Goal: Find specific page/section: Find specific page/section

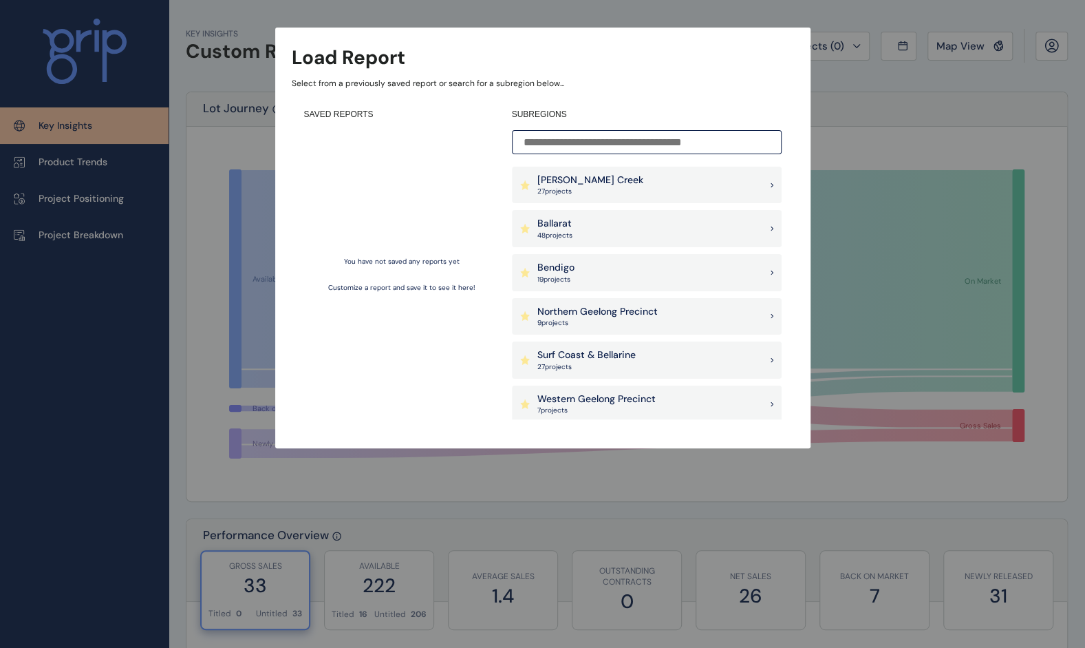
click at [559, 220] on p "Ballarat" at bounding box center [555, 224] width 35 height 14
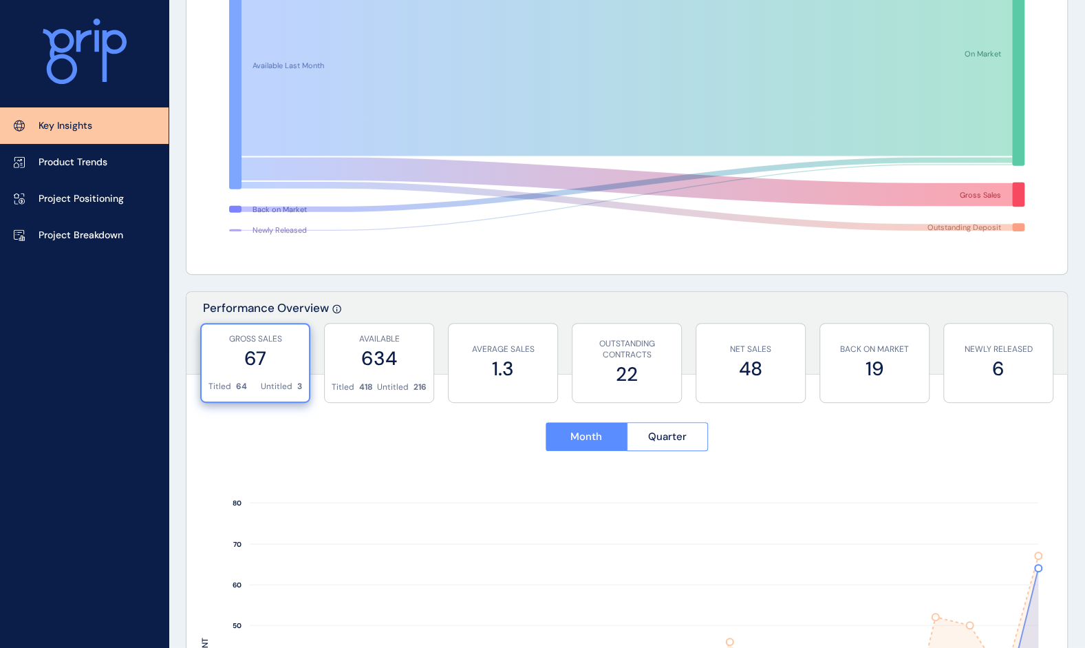
scroll to position [344, 0]
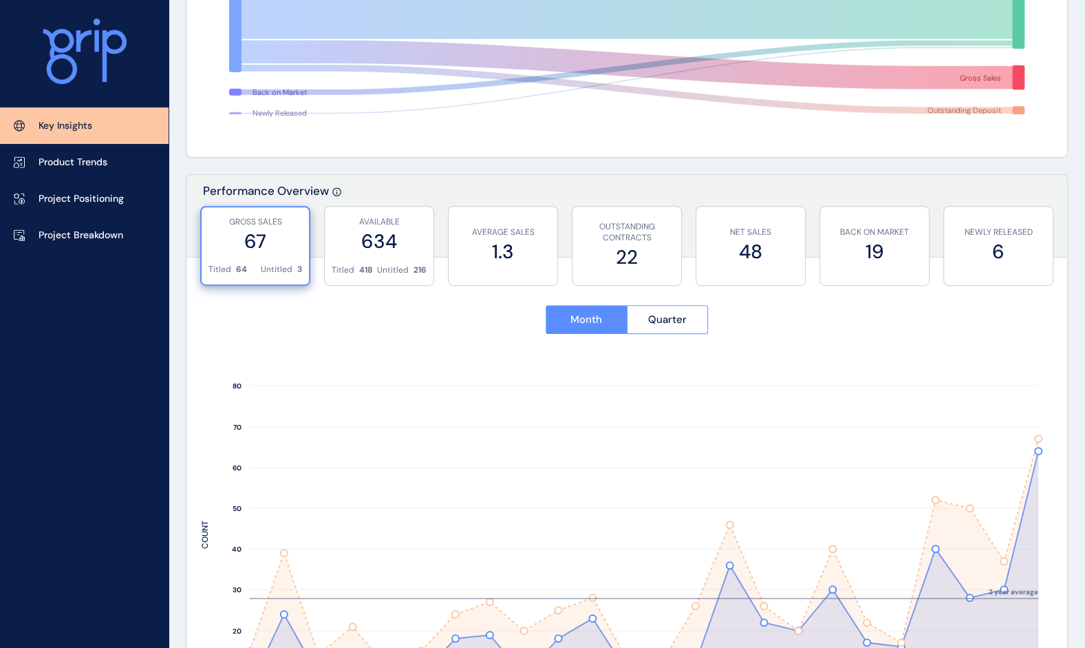
click at [253, 244] on label "67" at bounding box center [256, 241] width 94 height 27
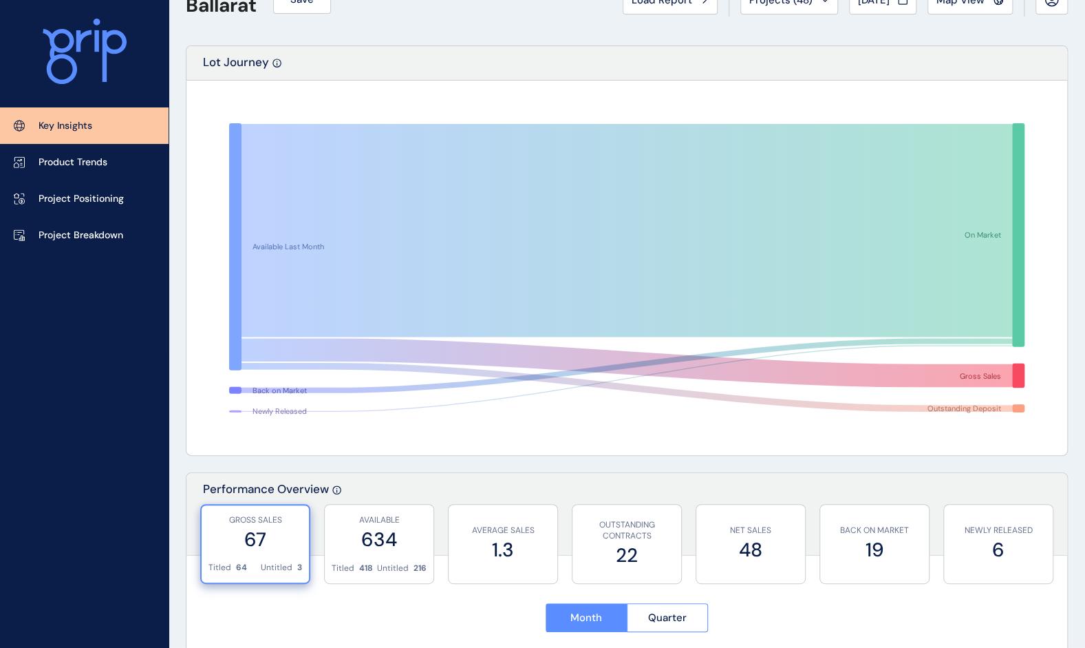
scroll to position [0, 0]
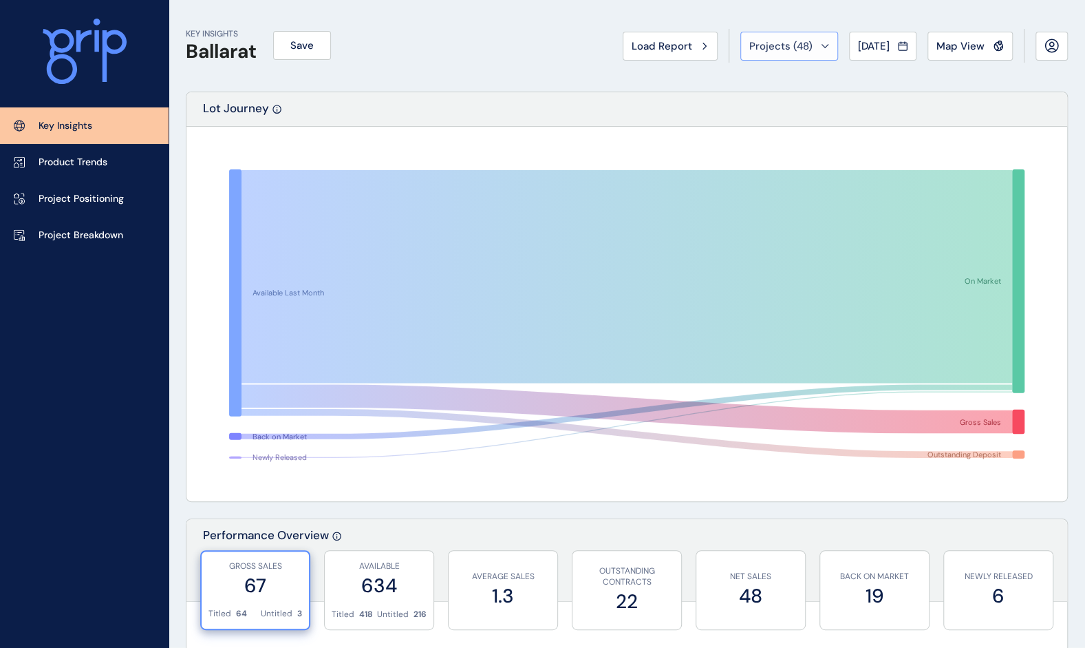
click at [819, 44] on button "Projects ( 48 )" at bounding box center [790, 46] width 98 height 29
click at [978, 41] on span "Map View" at bounding box center [961, 46] width 48 height 14
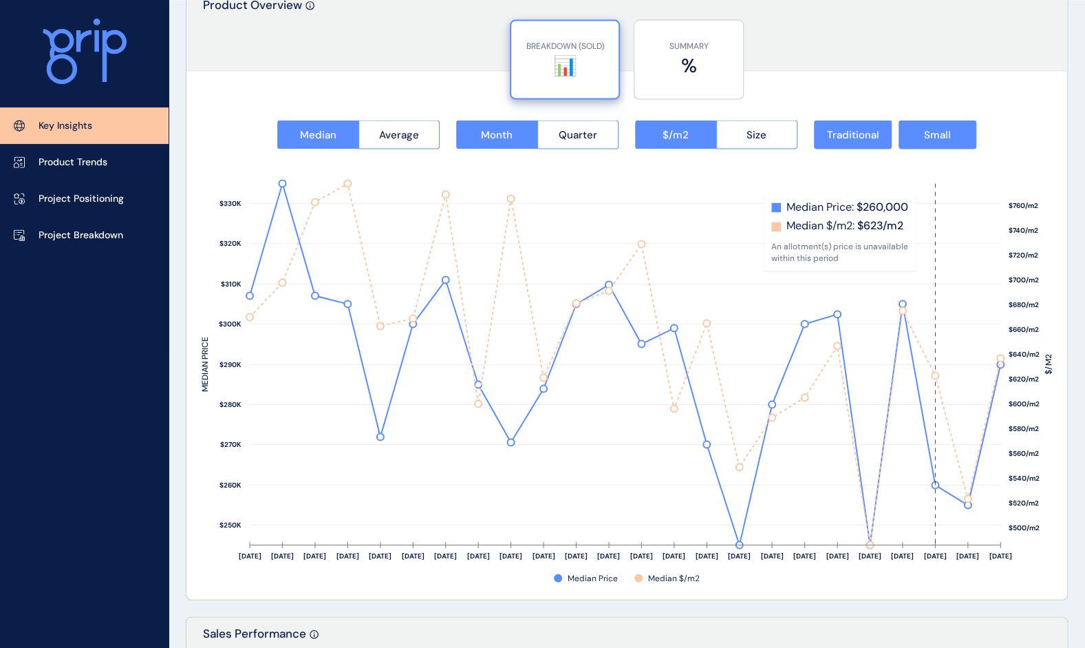
scroll to position [1743, 0]
